Goal: Task Accomplishment & Management: Use online tool/utility

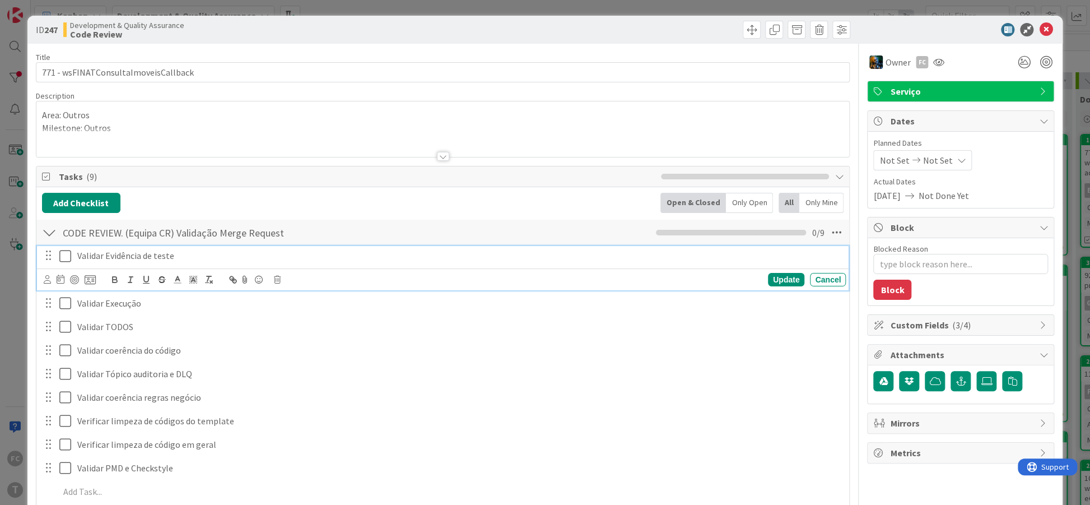
click at [64, 254] on icon at bounding box center [67, 255] width 17 height 13
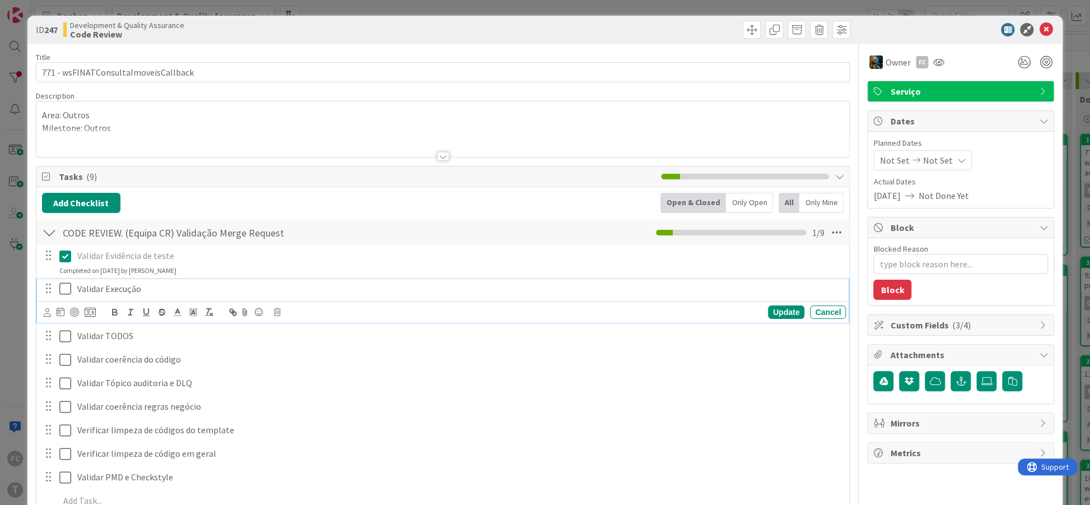
click at [64, 284] on icon at bounding box center [67, 288] width 17 height 13
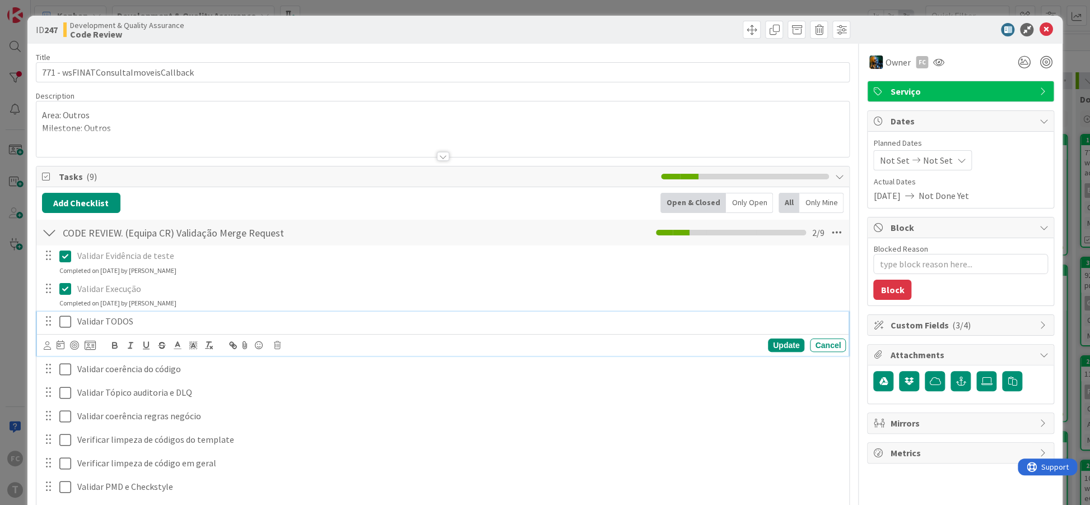
click at [64, 323] on icon at bounding box center [67, 321] width 17 height 13
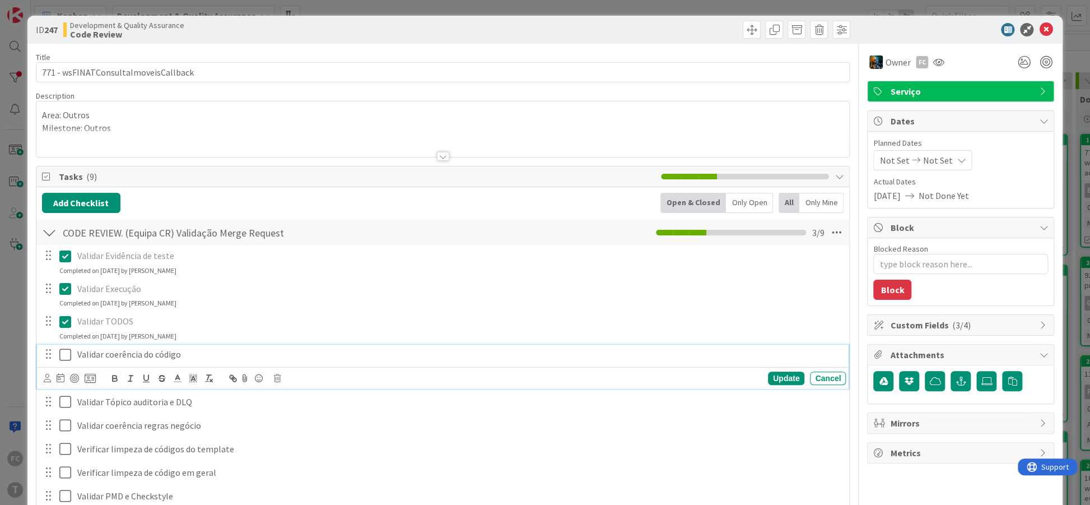
click at [64, 353] on icon at bounding box center [67, 354] width 17 height 13
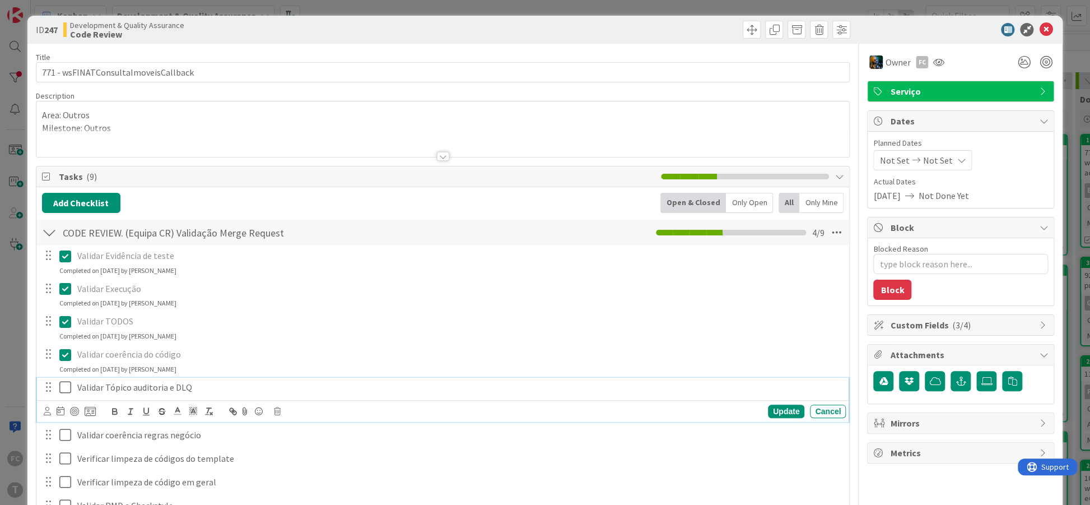
click at [69, 383] on icon at bounding box center [67, 386] width 17 height 13
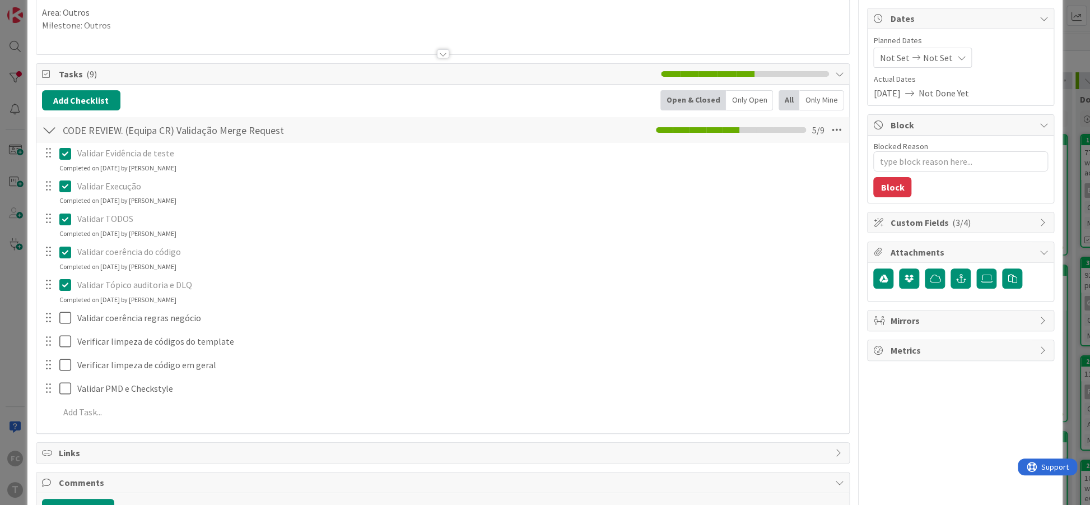
scroll to position [136, 0]
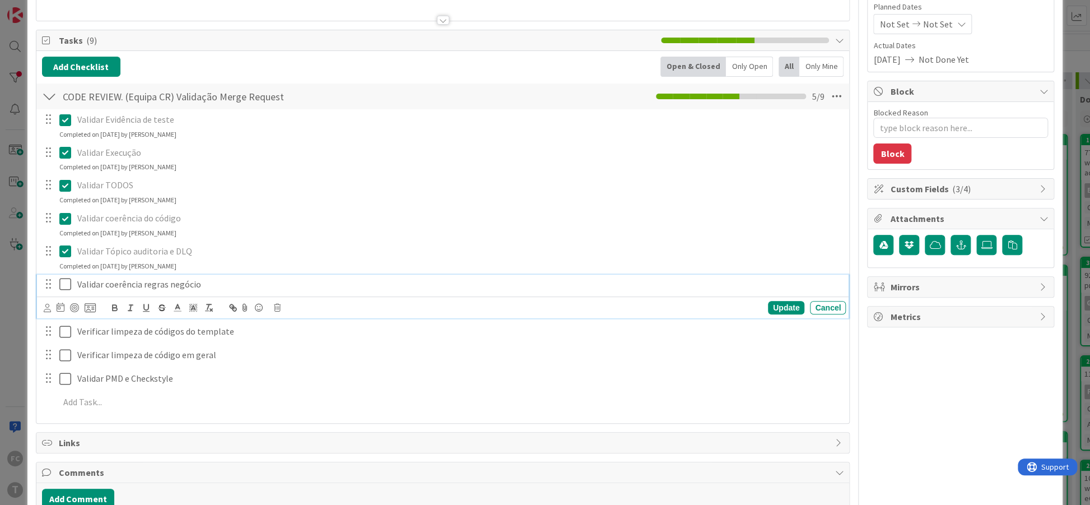
click at [64, 282] on icon at bounding box center [67, 283] width 17 height 13
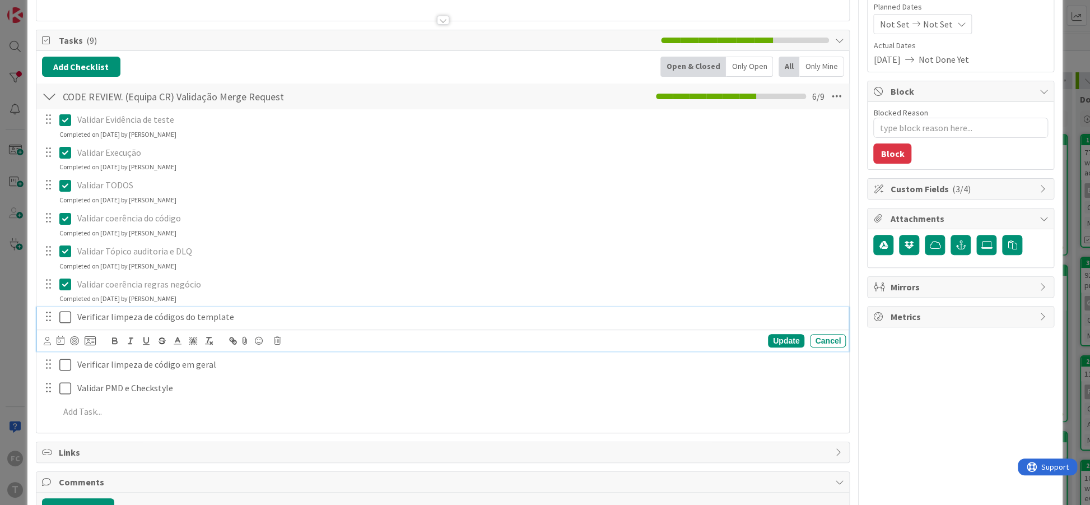
click at [65, 317] on icon at bounding box center [67, 316] width 17 height 13
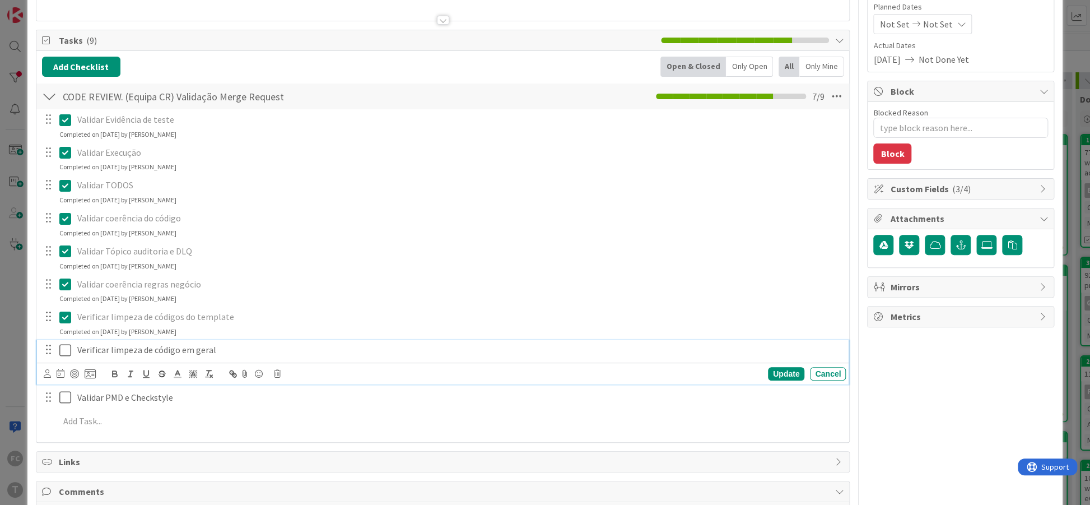
click at [66, 354] on icon at bounding box center [67, 349] width 17 height 13
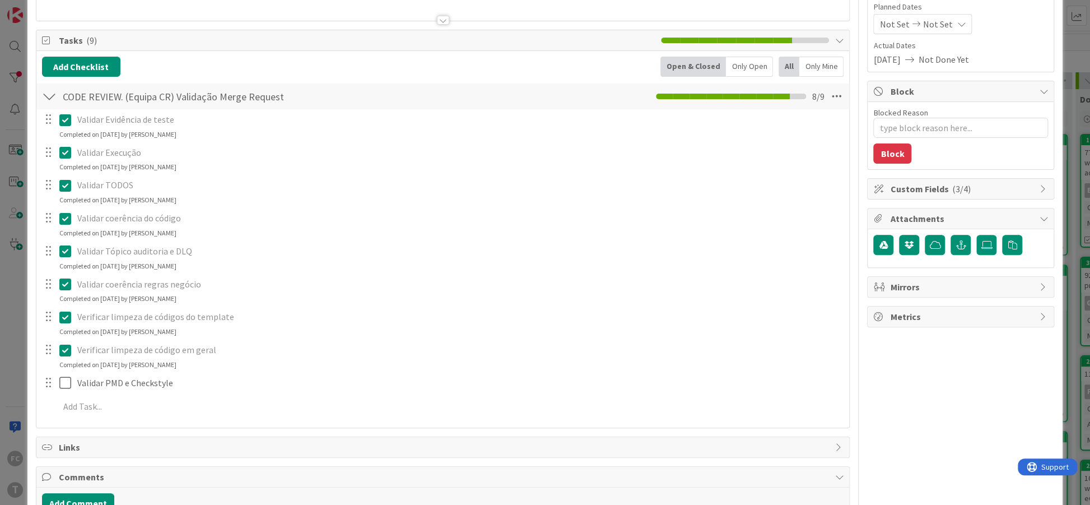
type textarea "x"
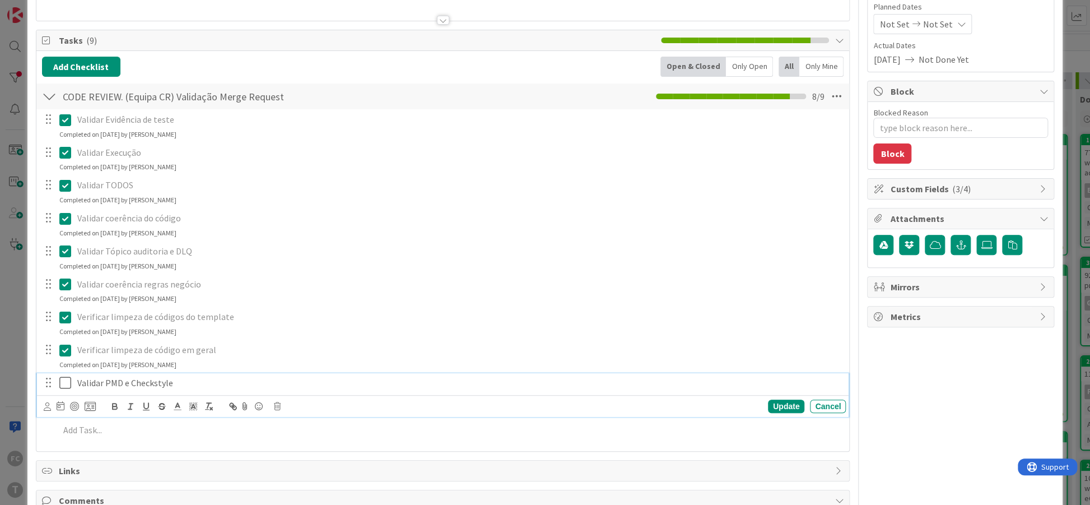
click at [100, 381] on p "Validar PMD e Checkstyle" at bounding box center [459, 382] width 764 height 13
click at [106, 382] on p "Validar PMD e Checkstyle" at bounding box center [459, 382] width 764 height 13
drag, startPoint x: 106, startPoint y: 382, endPoint x: 190, endPoint y: 381, distance: 84.0
click at [190, 381] on p "Validar PMD e Checkstyle" at bounding box center [459, 382] width 764 height 13
click at [218, 354] on p "Verificar limpeza de código em geral" at bounding box center [459, 349] width 764 height 13
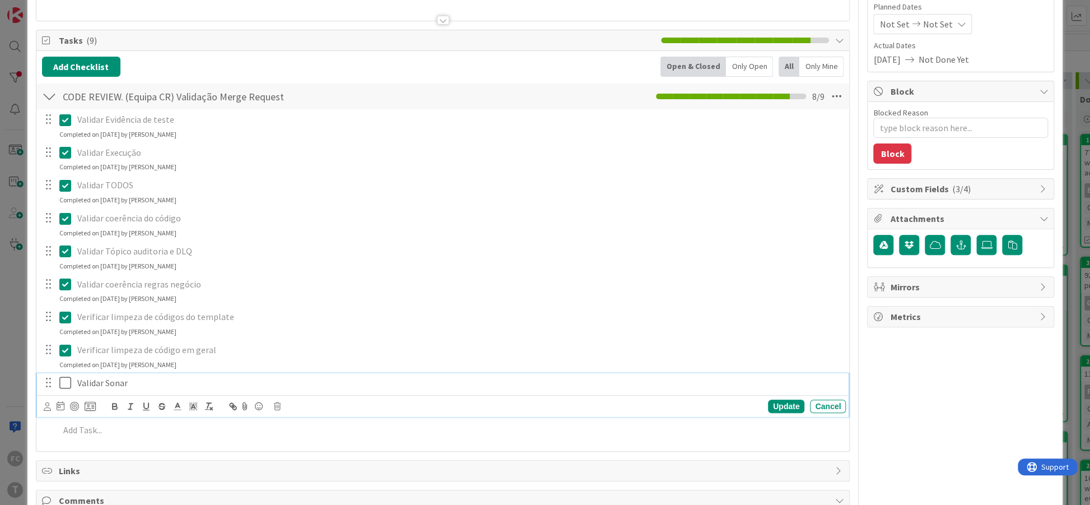
click at [198, 381] on p "Validar Sonar" at bounding box center [459, 382] width 764 height 13
click at [224, 352] on p "Verificar limpeza de código em geral" at bounding box center [459, 349] width 764 height 13
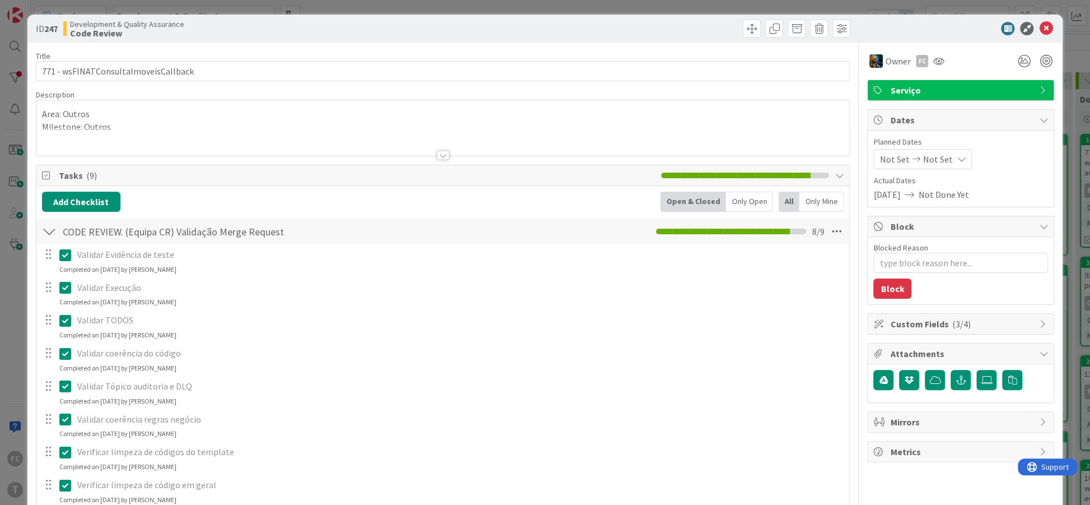
scroll to position [0, 0]
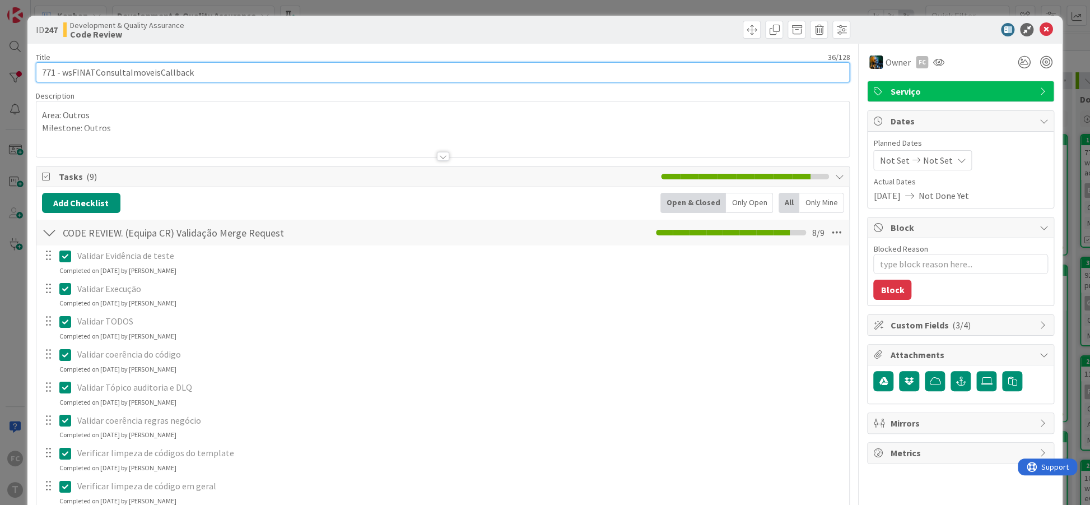
click at [110, 69] on input "771 - wsFINATConsultaImoveisCallback" at bounding box center [443, 72] width 815 height 20
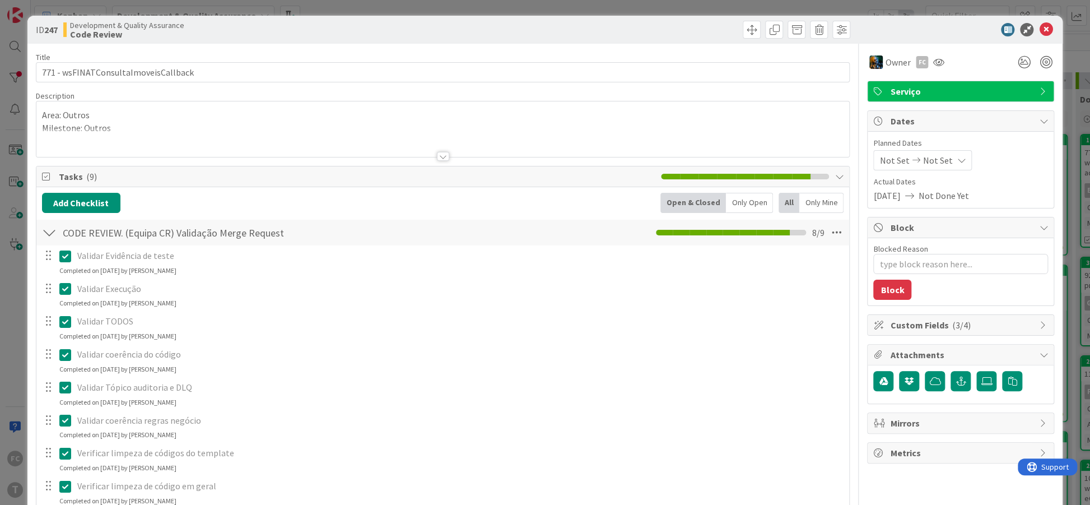
type textarea "x"
